Goal: Find specific page/section: Find specific page/section

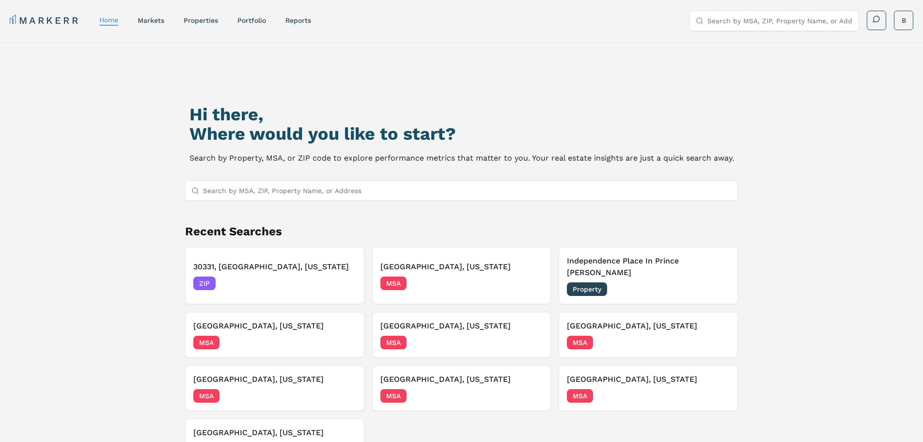
click at [257, 184] on input "Search by MSA, ZIP, Property Name, or Address" at bounding box center [467, 190] width 529 height 19
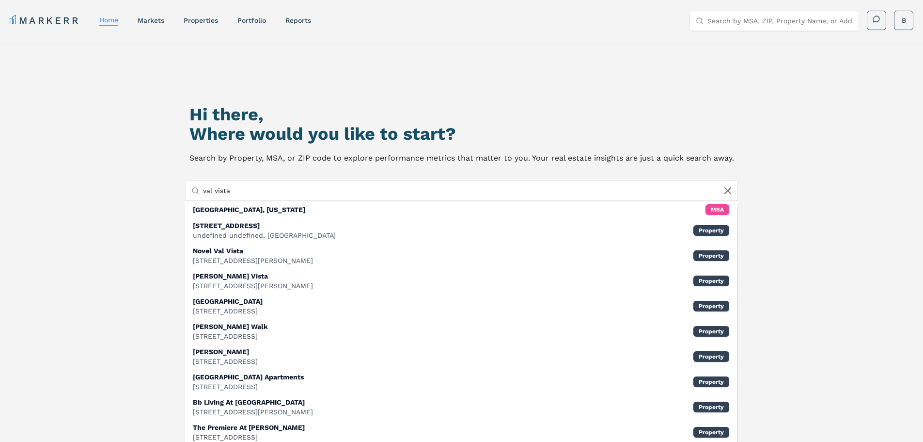
drag, startPoint x: 255, startPoint y: 187, endPoint x: 191, endPoint y: 184, distance: 63.6
click at [191, 184] on div "val vista" at bounding box center [462, 191] width 553 height 20
paste input "33.27583023498817, -111.75123194953845"
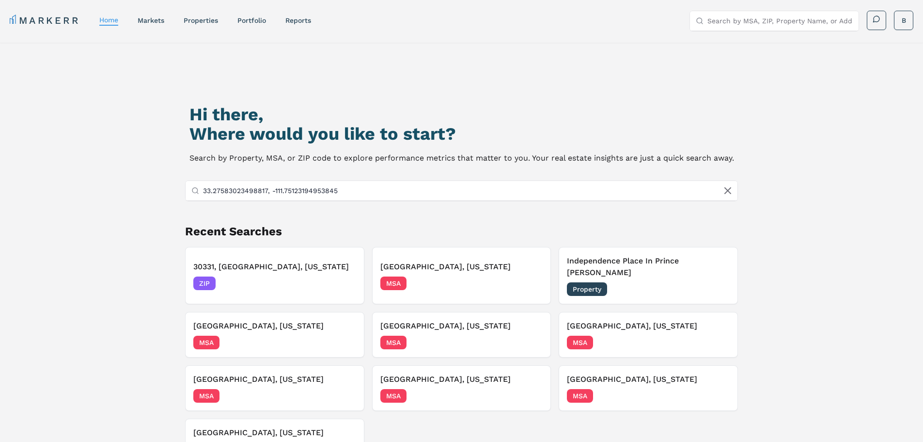
drag, startPoint x: 348, startPoint y: 196, endPoint x: 192, endPoint y: 196, distance: 156.1
click at [193, 202] on div "Hi there, Where would you like to start? Search by Property, MSA, or ZIP code t…" at bounding box center [462, 279] width 647 height 442
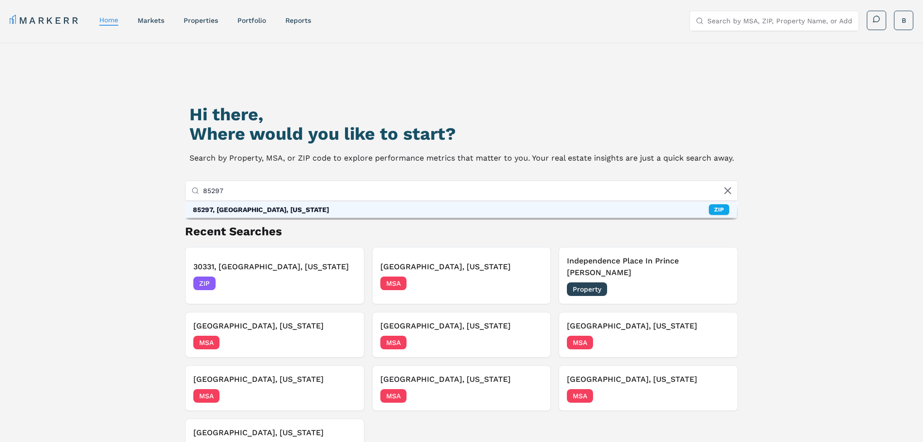
type input "85297"
click at [270, 206] on div "85297, [GEOGRAPHIC_DATA], [US_STATE] ZIP" at bounding box center [461, 209] width 553 height 16
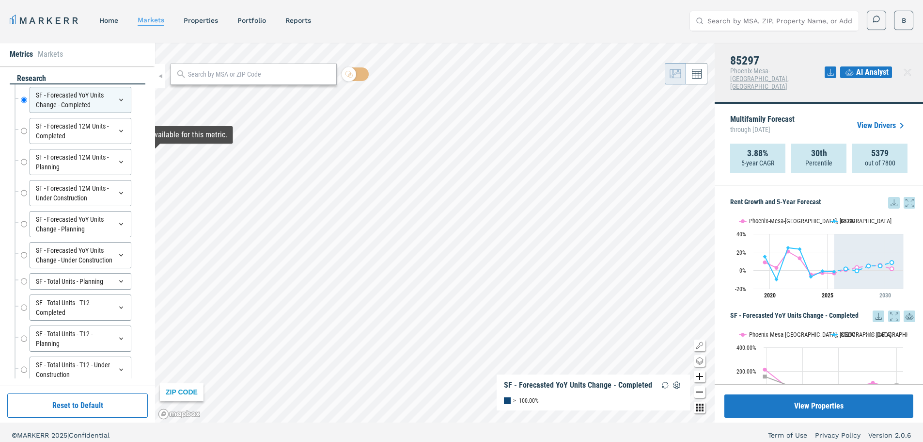
click at [92, 397] on button "Reset to Default" at bounding box center [77, 405] width 141 height 24
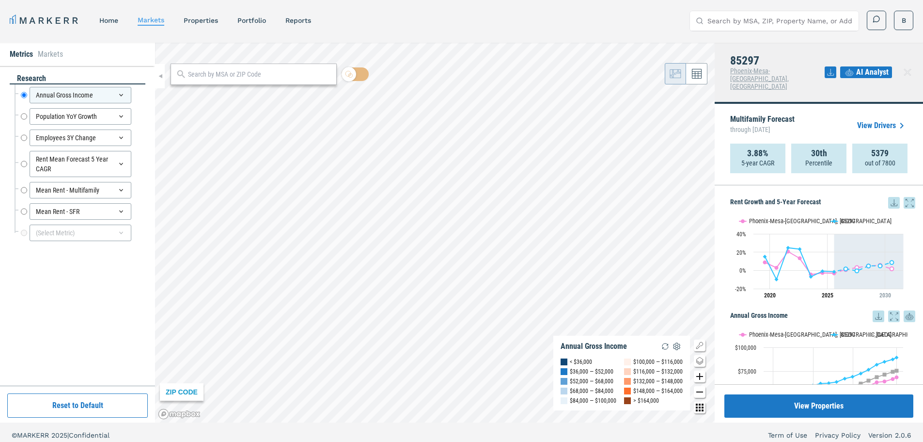
click at [888, 197] on icon at bounding box center [894, 203] width 12 height 12
click at [855, 248] on div "Download as XLS" at bounding box center [852, 250] width 56 height 10
